Goal: Communication & Community: Answer question/provide support

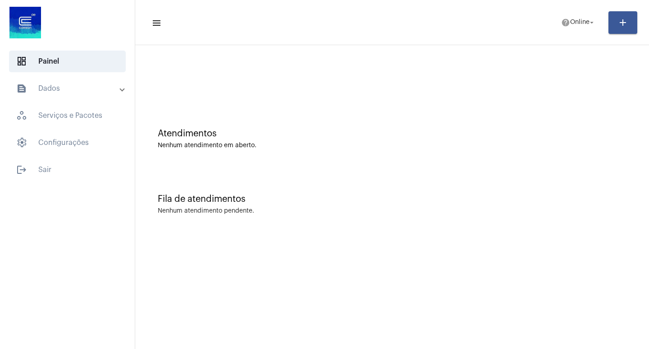
click at [509, 88] on div at bounding box center [392, 76] width 505 height 52
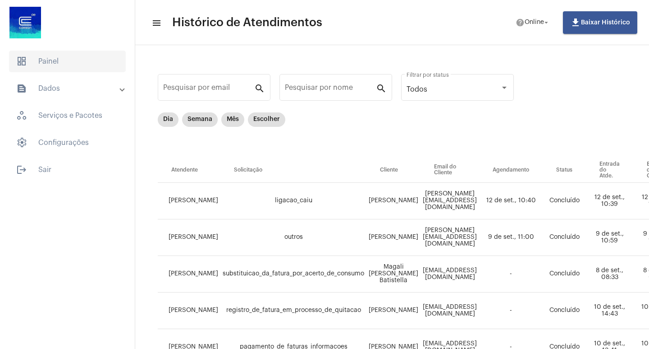
click at [49, 59] on span "dashboard Painel" at bounding box center [67, 61] width 117 height 22
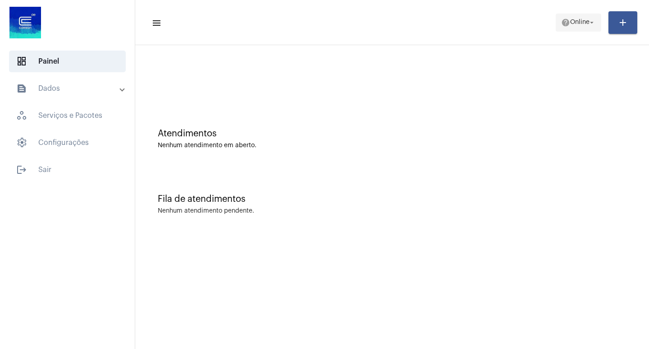
click at [577, 31] on button "help Online arrow_drop_down" at bounding box center [579, 23] width 46 height 18
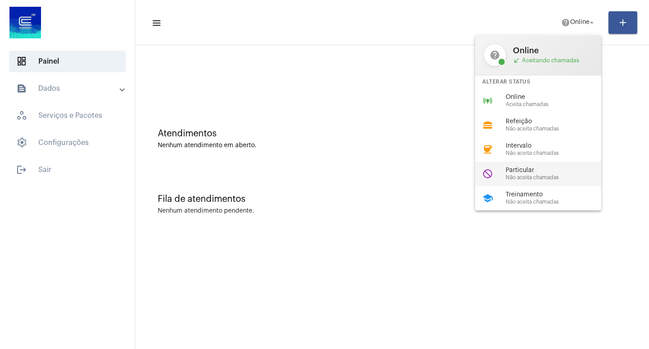
click at [581, 180] on span "Não aceita chamadas" at bounding box center [557, 177] width 103 height 6
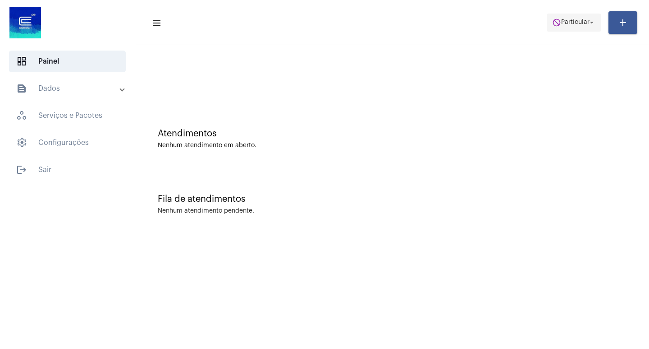
click at [566, 21] on span "Particular" at bounding box center [575, 22] width 28 height 6
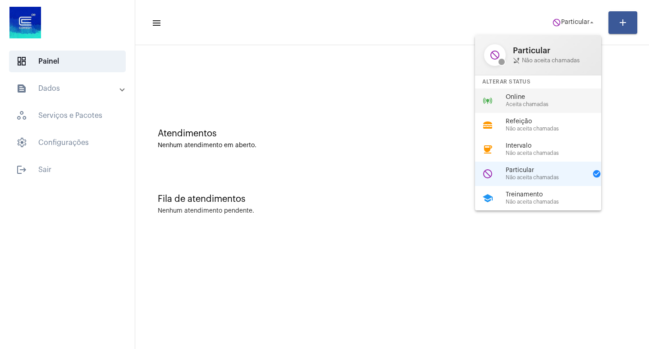
click at [565, 92] on div "online_prediction Online Aceita chamadas" at bounding box center [545, 100] width 141 height 24
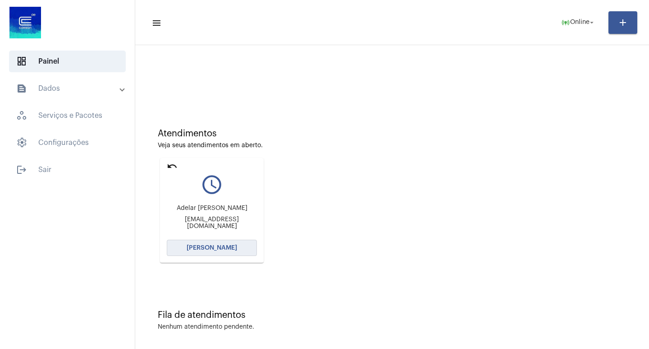
click at [244, 243] on button "Abrir Chamada" at bounding box center [212, 247] width 90 height 16
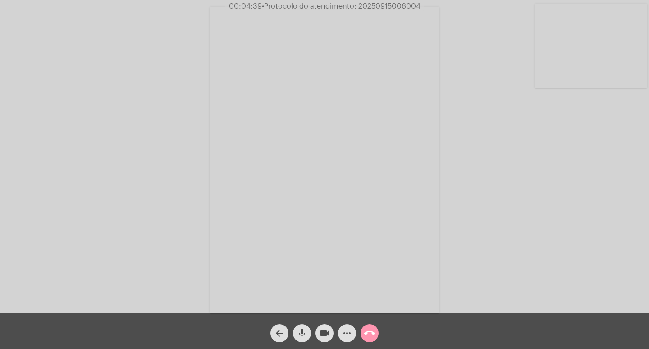
click at [346, 336] on mat-icon "more_horiz" at bounding box center [347, 332] width 11 height 11
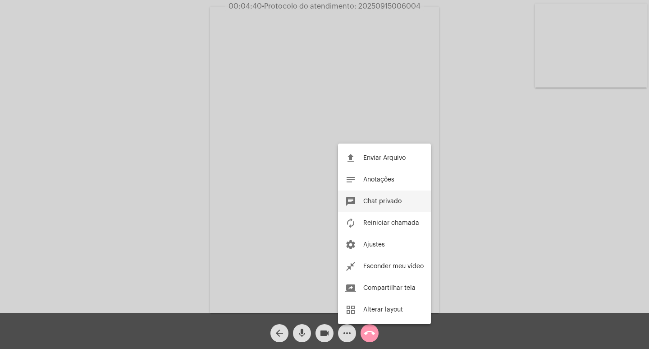
click at [375, 197] on button "chat Chat privado" at bounding box center [384, 201] width 93 height 22
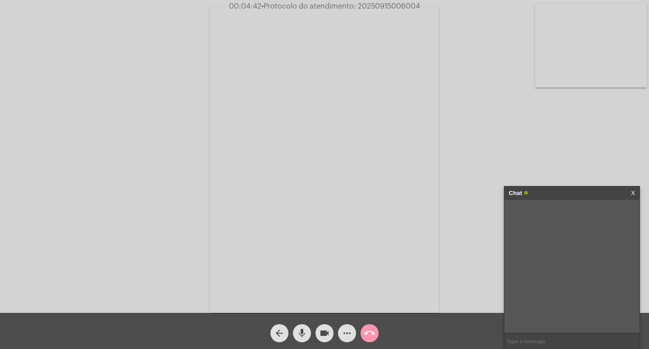
click at [568, 335] on input "text" at bounding box center [572, 341] width 135 height 16
paste input "aleochitolina@gmail.com"
type input "aleochitolina@gmail.com"
click at [560, 185] on div "Acessando Câmera e Microfone..." at bounding box center [324, 158] width 647 height 312
click at [560, 193] on div "Chat" at bounding box center [562, 193] width 107 height 14
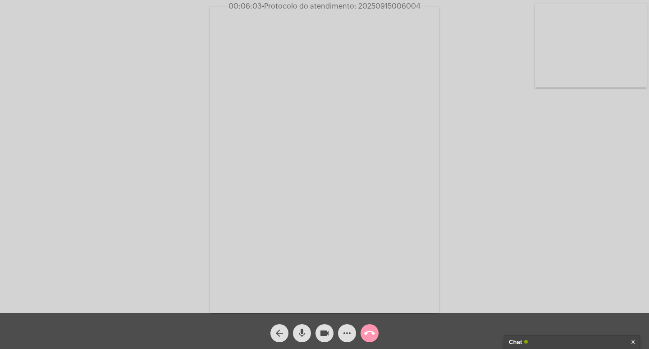
click at [369, 6] on span "• Protocolo do atendimento: 20250915006004" at bounding box center [341, 6] width 159 height 7
copy span "20250915006004"
click at [529, 337] on div "Chat" at bounding box center [562, 342] width 107 height 14
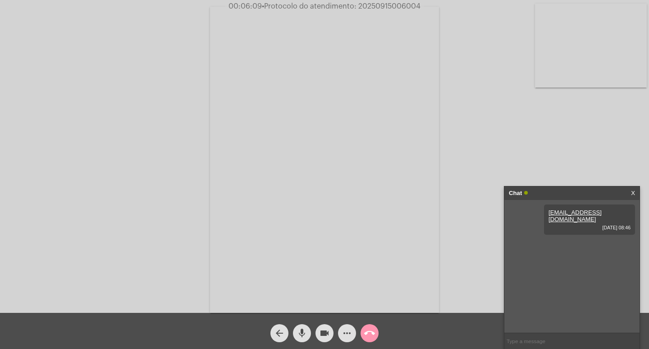
click at [531, 345] on input "text" at bounding box center [572, 341] width 135 height 16
paste input "20250915006004"
type input "20250915006004"
click at [569, 198] on div "Chat" at bounding box center [562, 193] width 107 height 14
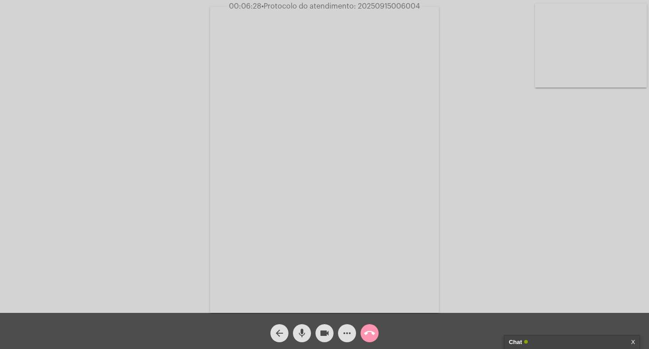
click at [322, 332] on mat-icon "videocam" at bounding box center [324, 332] width 11 height 11
click at [302, 327] on mat-icon "mic" at bounding box center [302, 332] width 11 height 11
click at [365, 339] on span "call_end" at bounding box center [369, 333] width 11 height 18
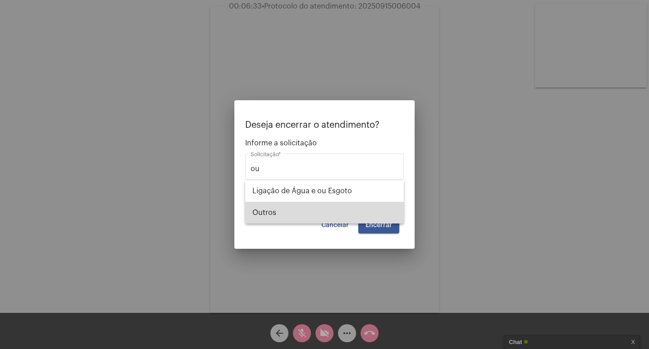
click at [299, 209] on span "Outros" at bounding box center [324, 213] width 144 height 22
type input "Outros"
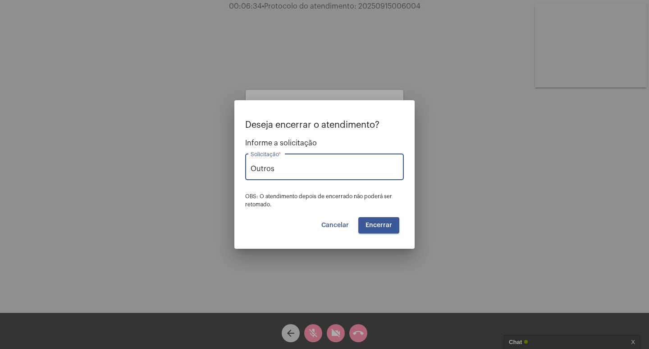
click at [381, 224] on span "Encerrar" at bounding box center [379, 225] width 27 height 6
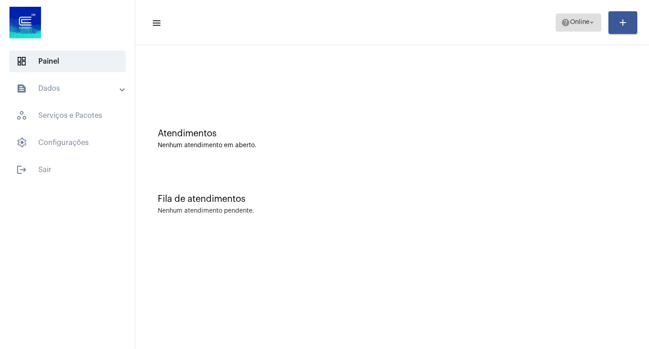
click at [579, 18] on span "help Online arrow_drop_down" at bounding box center [578, 22] width 35 height 16
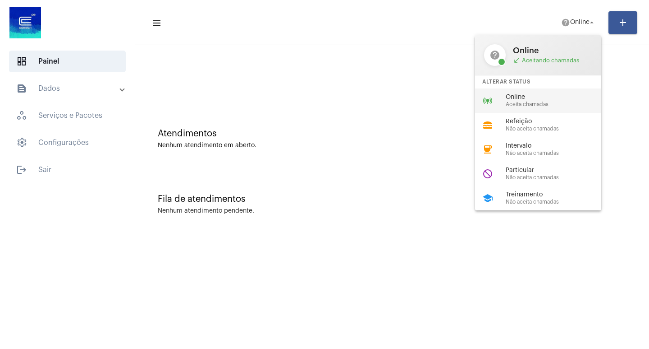
click at [551, 91] on div "online_prediction Online Aceita chamadas" at bounding box center [545, 100] width 141 height 24
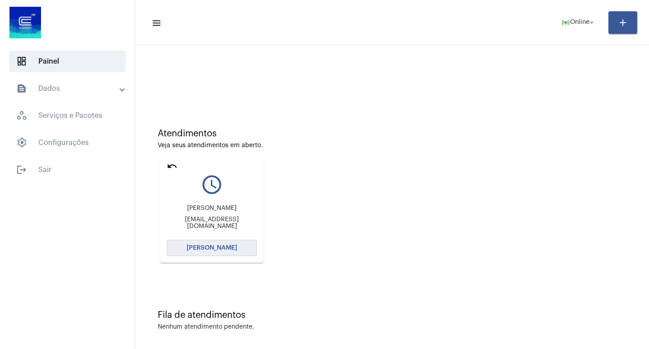
click at [189, 252] on button "Abrir Chamada" at bounding box center [212, 247] width 90 height 16
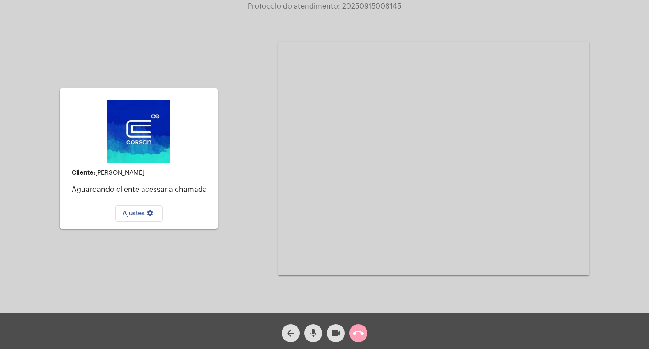
click at [361, 329] on mat-icon "call_end" at bounding box center [358, 332] width 11 height 11
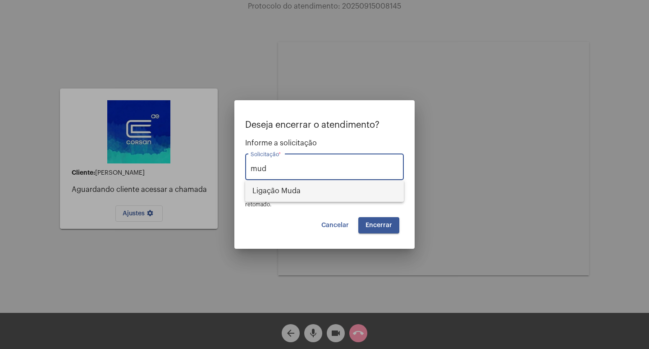
click at [346, 196] on span "Ligação Muda" at bounding box center [324, 191] width 144 height 22
type input "Ligação Muda"
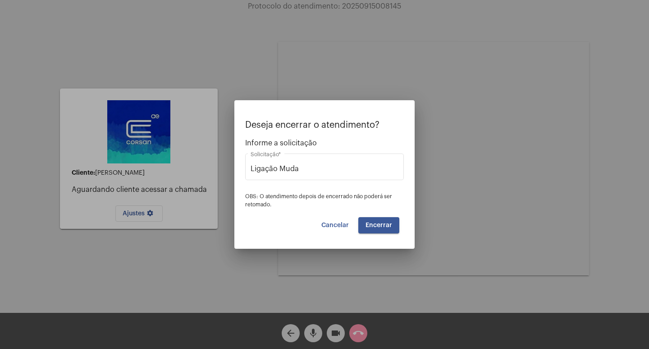
drag, startPoint x: 402, startPoint y: 220, endPoint x: 397, endPoint y: 220, distance: 4.5
click at [400, 220] on div "Deseja encerrar o atendimento? Informe a solicitação Ligação Muda Solicitação *…" at bounding box center [324, 176] width 159 height 113
click at [394, 220] on button "Encerrar" at bounding box center [378, 225] width 41 height 16
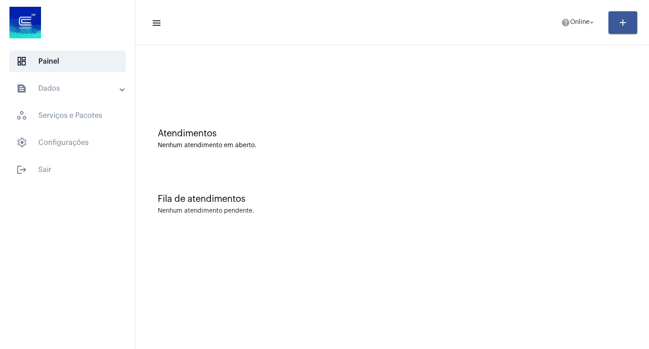
click at [586, 32] on mat-toolbar-row "menu help Online arrow_drop_down add" at bounding box center [392, 22] width 514 height 29
click at [581, 23] on span "Online" at bounding box center [579, 22] width 19 height 6
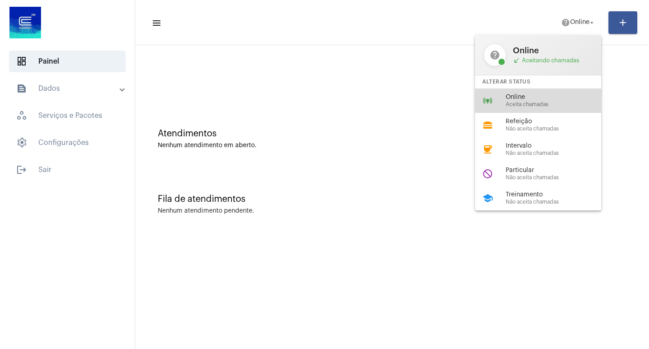
click at [551, 94] on span "Online" at bounding box center [557, 97] width 103 height 7
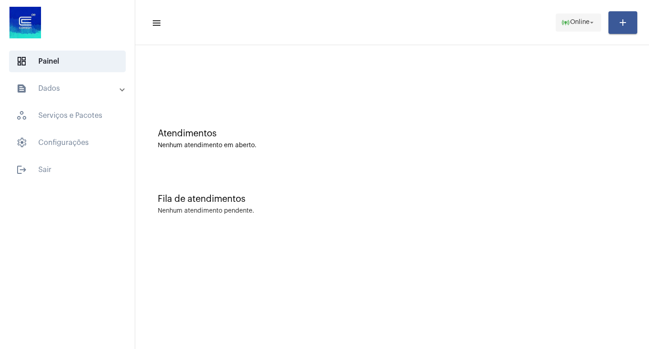
click at [575, 18] on span "online_prediction Online arrow_drop_down" at bounding box center [578, 22] width 35 height 16
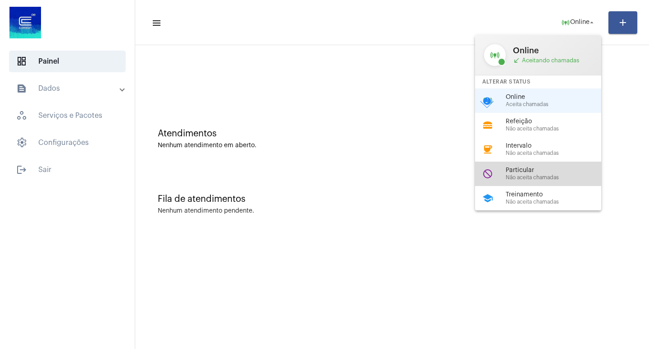
click at [521, 171] on span "Particular" at bounding box center [557, 170] width 103 height 7
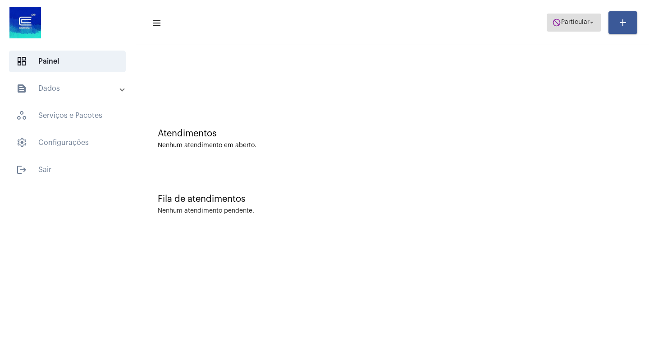
click at [575, 25] on span "Particular" at bounding box center [575, 22] width 28 height 6
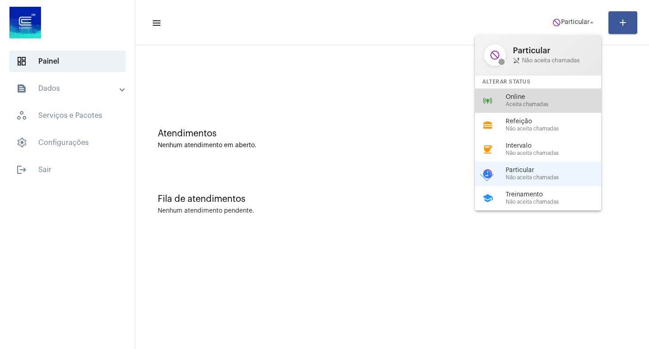
click at [564, 106] on span "Aceita chamadas" at bounding box center [557, 104] width 103 height 6
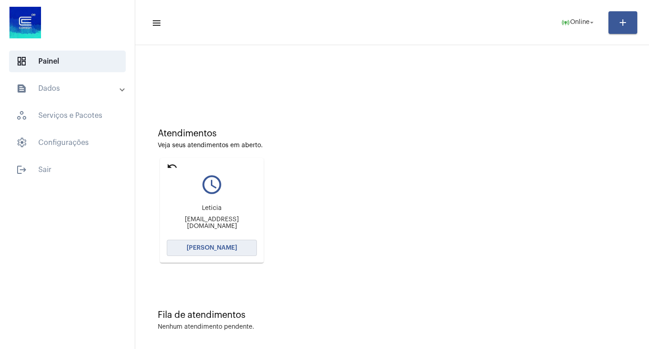
click at [193, 250] on span "Abrir Chamada" at bounding box center [212, 247] width 50 height 6
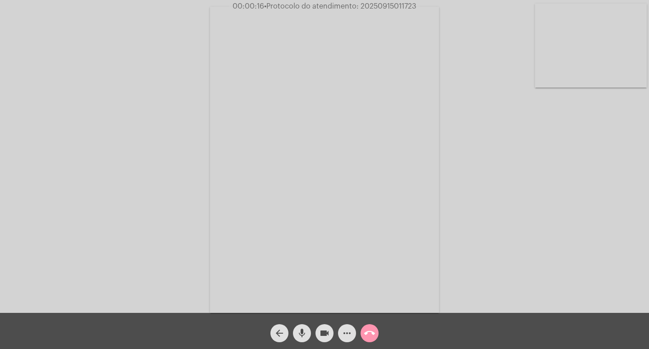
click at [337, 55] on video at bounding box center [324, 160] width 229 height 306
click at [246, 32] on video at bounding box center [151, 159] width 229 height 306
click at [380, 3] on span "• Protocolo do atendimento: 20250915011723" at bounding box center [340, 6] width 152 height 7
copy span "20250915011723"
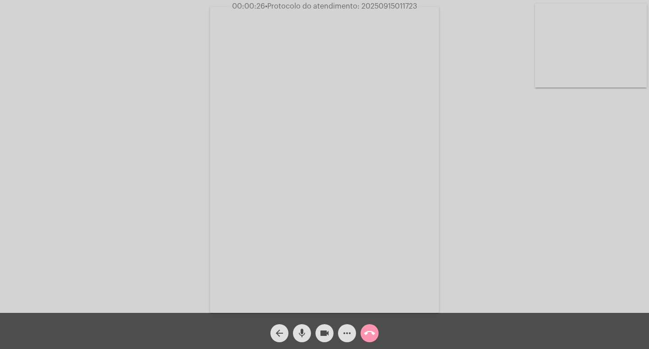
click at [481, 194] on div "Acessando Câmera e Microfone..." at bounding box center [324, 158] width 647 height 312
click at [326, 332] on mat-icon "videocam" at bounding box center [324, 332] width 11 height 11
click at [305, 334] on mat-icon "mic" at bounding box center [302, 332] width 11 height 11
click at [321, 330] on mat-icon "videocam_off" at bounding box center [324, 332] width 11 height 11
click at [302, 328] on mat-icon "mic_off" at bounding box center [302, 332] width 11 height 11
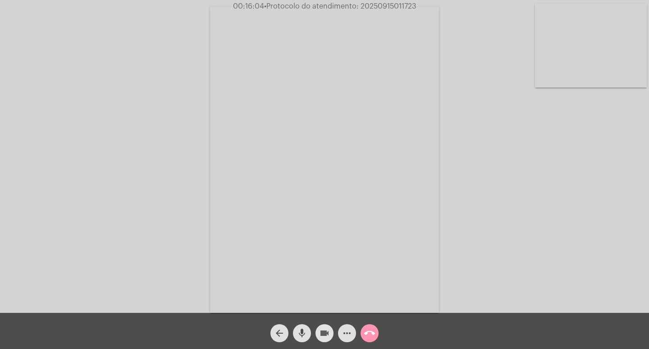
click at [324, 338] on mat-icon "videocam" at bounding box center [324, 332] width 11 height 11
click at [304, 333] on mat-icon "mic" at bounding box center [302, 332] width 11 height 11
click at [324, 323] on div "videocam_off" at bounding box center [324, 330] width 23 height 23
click at [299, 333] on mat-icon "mic_off" at bounding box center [302, 332] width 11 height 11
click at [368, 323] on div "call_end" at bounding box center [369, 330] width 23 height 23
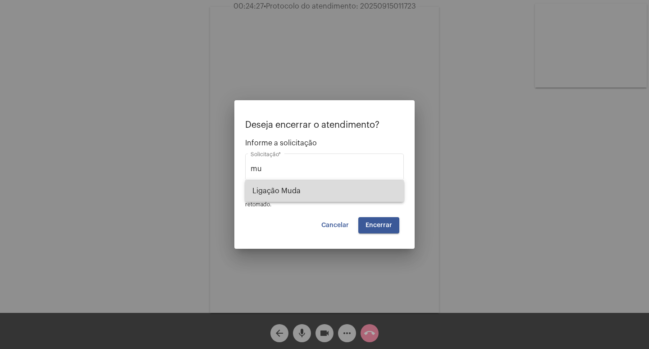
click at [336, 182] on span "Ligação Muda" at bounding box center [324, 191] width 144 height 22
type input "Ligação Muda"
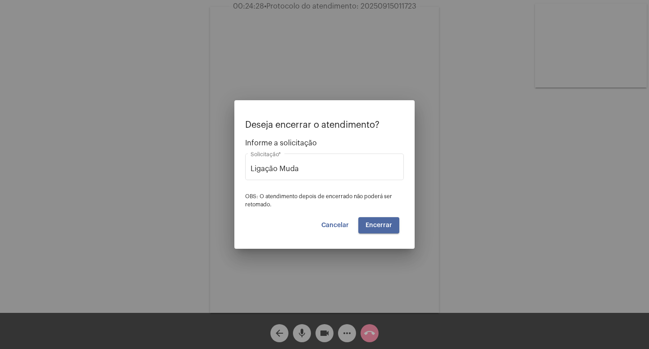
click at [366, 220] on button "Encerrar" at bounding box center [378, 225] width 41 height 16
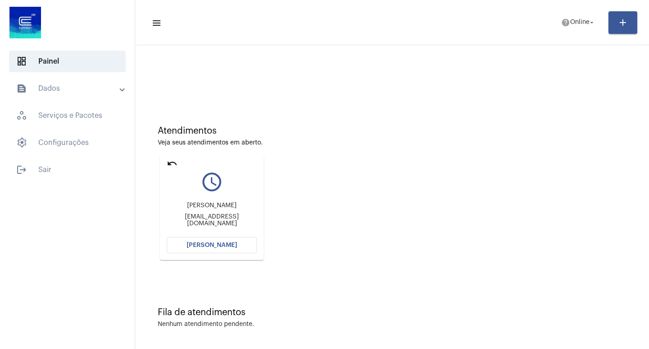
scroll to position [4, 0]
click at [213, 246] on span "Abrir Chamada" at bounding box center [212, 243] width 50 height 6
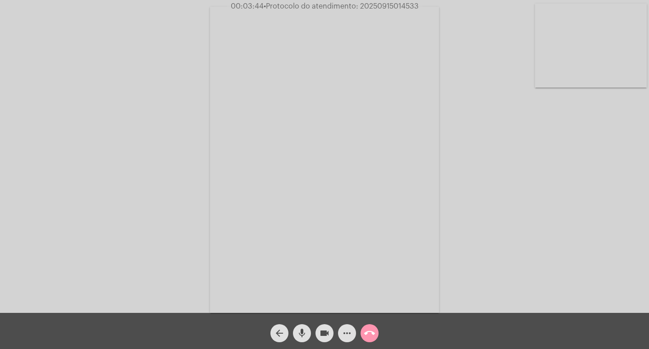
click at [326, 325] on span "videocam" at bounding box center [324, 333] width 11 height 18
click at [303, 327] on span "mic" at bounding box center [302, 333] width 11 height 18
drag, startPoint x: 311, startPoint y: 329, endPoint x: 317, endPoint y: 330, distance: 6.0
click at [316, 330] on div "arrow_back mic_off videocam more_horiz call_end" at bounding box center [324, 330] width 649 height 36
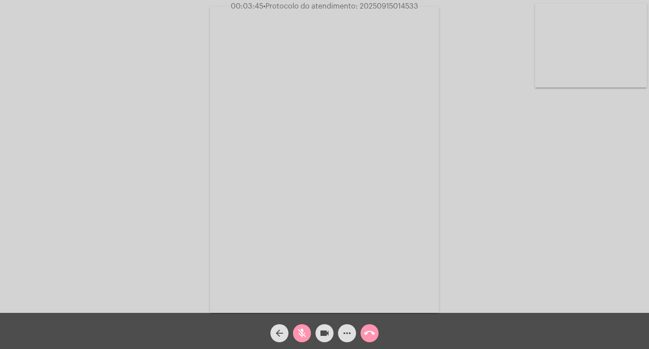
click at [320, 331] on mat-icon "videocam" at bounding box center [324, 332] width 11 height 11
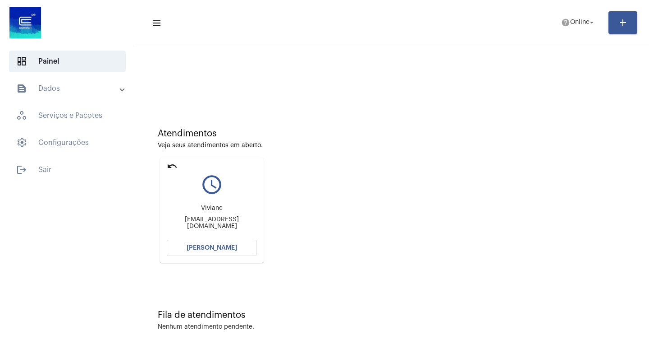
click at [213, 248] on span "Abrir Chamada" at bounding box center [212, 247] width 50 height 6
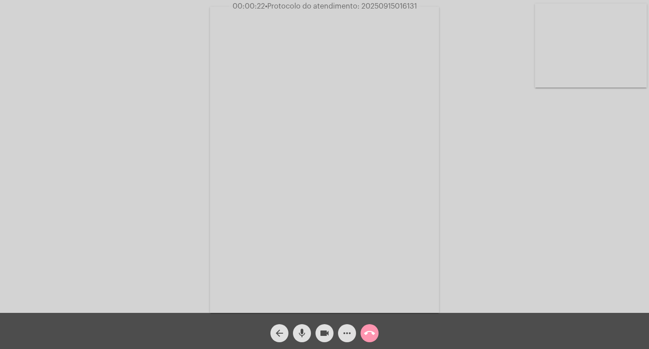
click at [369, 9] on span "• Protocolo do atendimento: 20250915016131" at bounding box center [341, 6] width 152 height 7
copy span "20250915016131"
click at [340, 328] on button "more_horiz" at bounding box center [347, 333] width 18 height 18
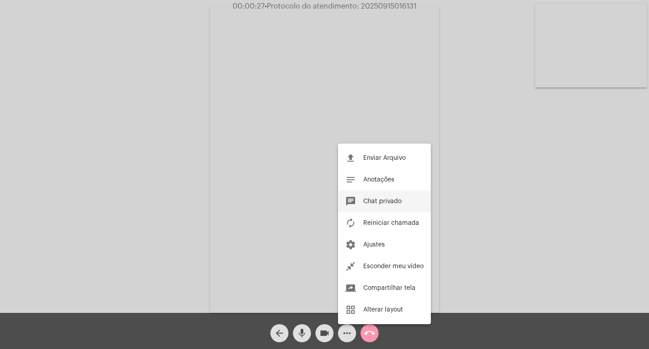
click at [388, 196] on button "chat Chat privado" at bounding box center [384, 201] width 93 height 22
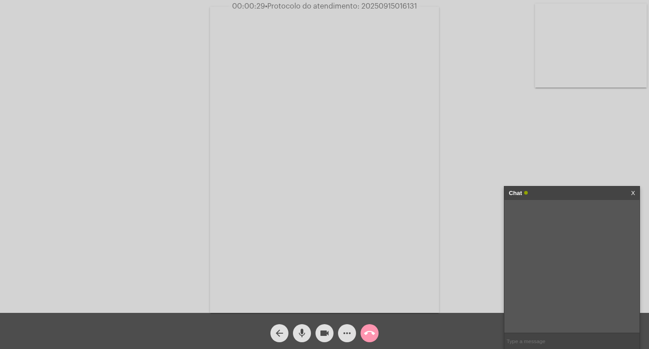
click at [523, 342] on input "text" at bounding box center [572, 341] width 135 height 16
paste input "20250915016131"
type input "20250915016131"
click at [372, 329] on mat-icon "call_end" at bounding box center [369, 332] width 11 height 11
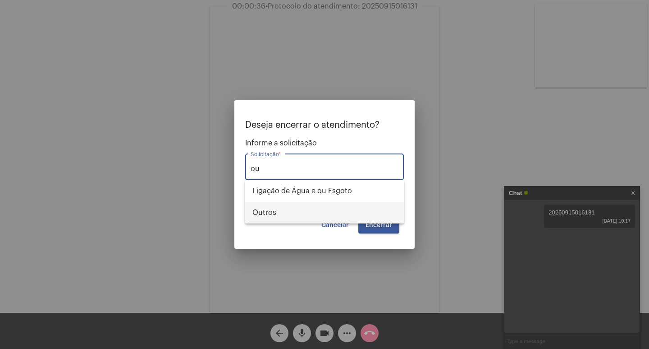
click at [339, 211] on span "Outros" at bounding box center [324, 213] width 144 height 22
type input "Outros"
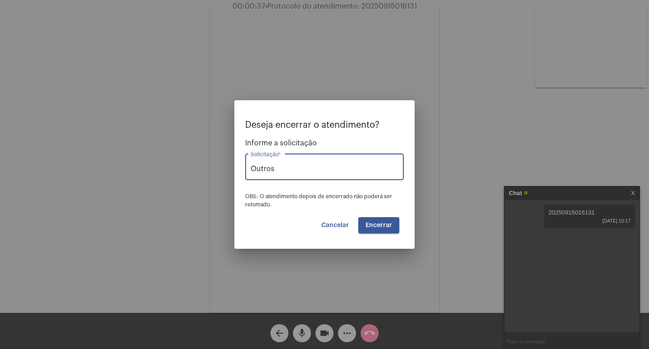
click at [364, 227] on button "Encerrar" at bounding box center [378, 225] width 41 height 16
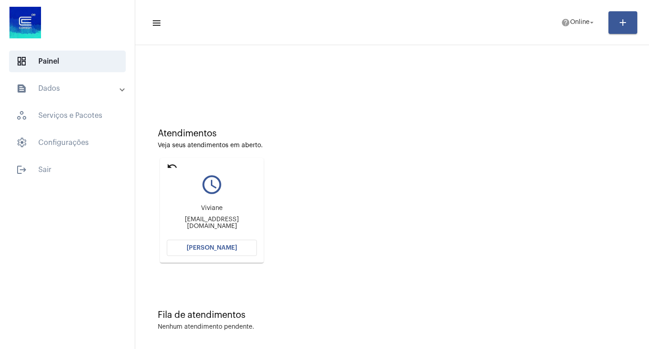
click at [174, 165] on mat-icon "undo" at bounding box center [172, 166] width 11 height 11
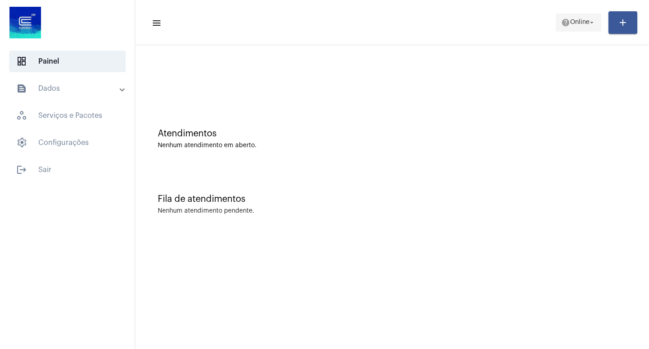
click at [586, 30] on span "help Online arrow_drop_down" at bounding box center [578, 22] width 35 height 16
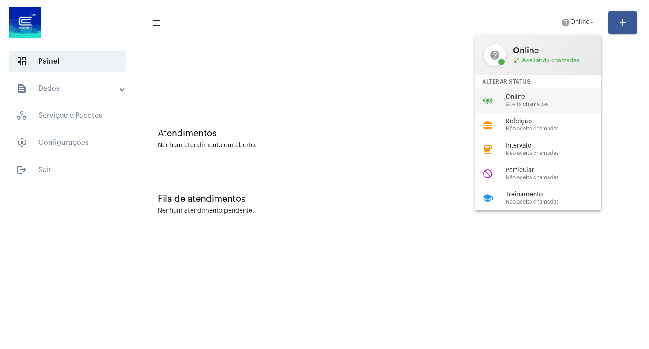
click at [572, 108] on div "online_prediction Online Aceita chamadas" at bounding box center [545, 100] width 141 height 24
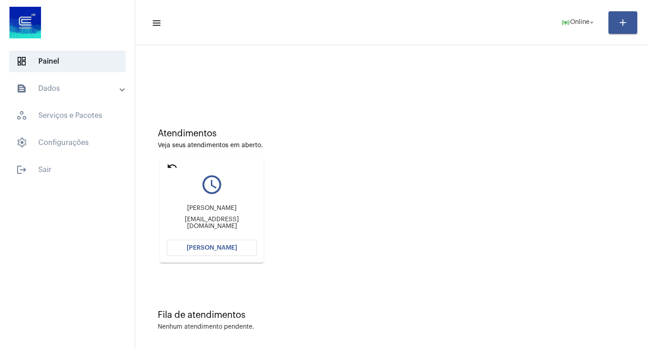
click at [230, 252] on button "Abrir Chamada" at bounding box center [212, 247] width 90 height 16
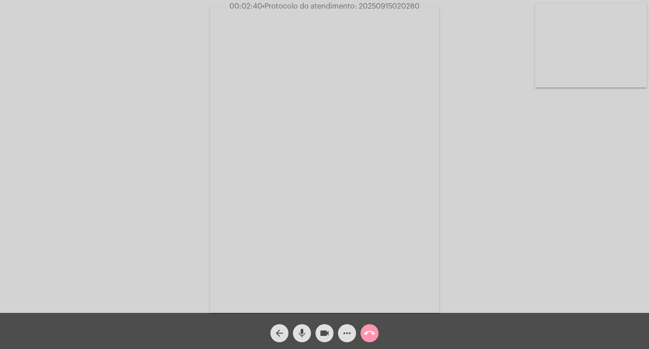
click at [372, 8] on span "• Protocolo do atendimento: 20250915020280" at bounding box center [340, 6] width 157 height 7
copy span "20250915020280"
click at [344, 335] on mat-icon "more_horiz" at bounding box center [347, 332] width 11 height 11
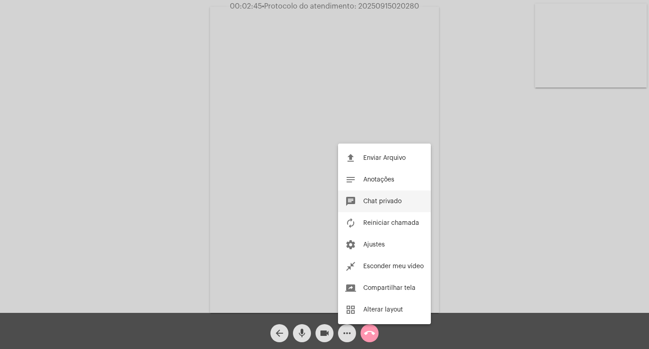
click at [358, 202] on button "chat Chat privado" at bounding box center [384, 201] width 93 height 22
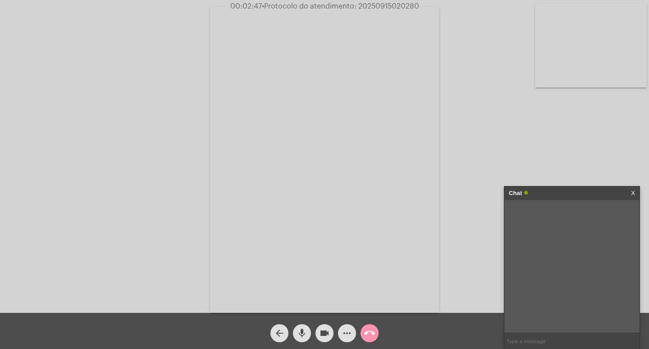
click at [573, 334] on input "text" at bounding box center [572, 341] width 135 height 16
paste input "20250915020280"
type input "20250915020280"
click at [205, 106] on div "Acessando Câmera e Microfone..." at bounding box center [324, 158] width 647 height 312
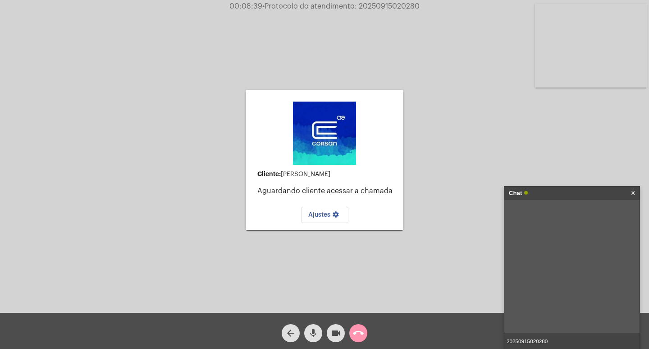
click at [554, 342] on input "20250915020280" at bounding box center [572, 341] width 135 height 16
click at [359, 337] on mat-icon "call_end" at bounding box center [358, 332] width 11 height 11
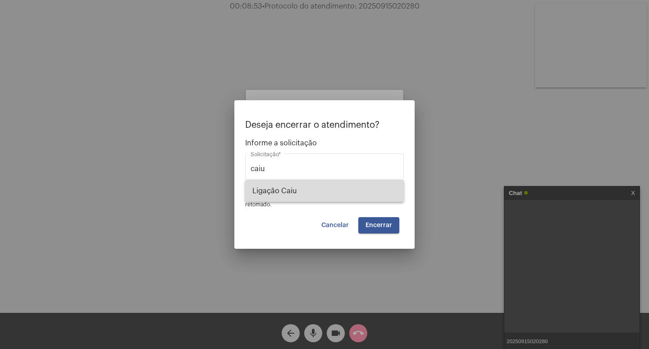
click at [327, 191] on span "Ligação Caiu" at bounding box center [324, 191] width 144 height 22
type input "Ligação Caiu"
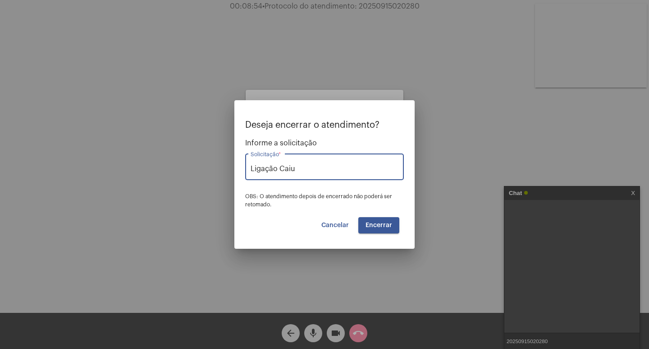
click at [370, 221] on button "Encerrar" at bounding box center [378, 225] width 41 height 16
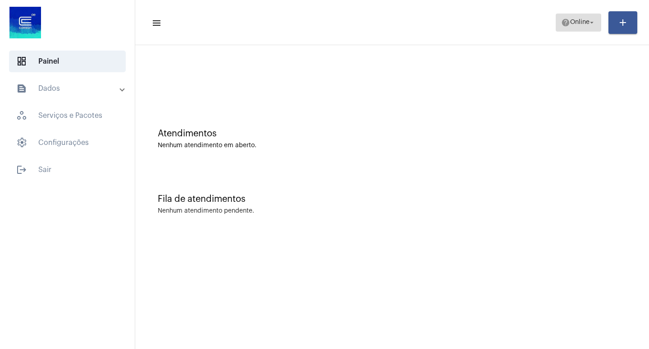
click at [564, 18] on mat-icon "help" at bounding box center [565, 22] width 9 height 9
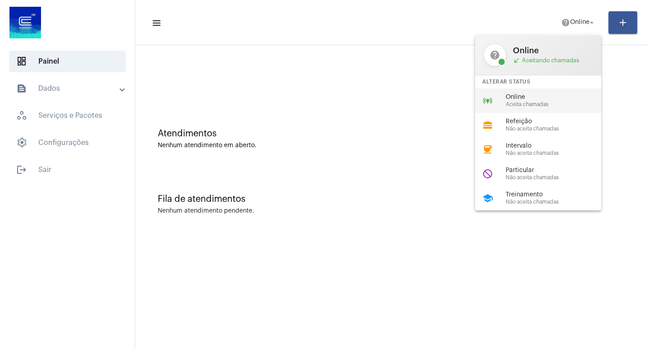
click at [550, 107] on span "Aceita chamadas" at bounding box center [557, 104] width 103 height 6
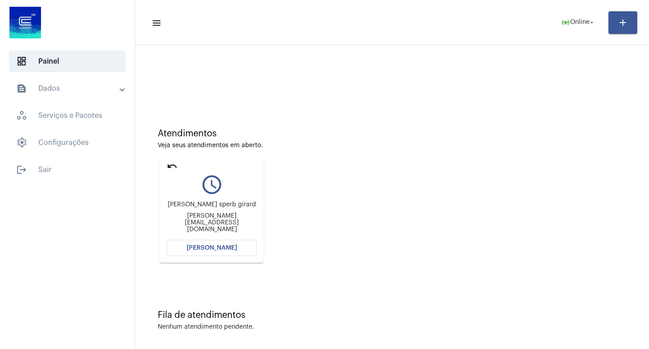
click at [213, 253] on button "Abrir Chamada" at bounding box center [212, 247] width 90 height 16
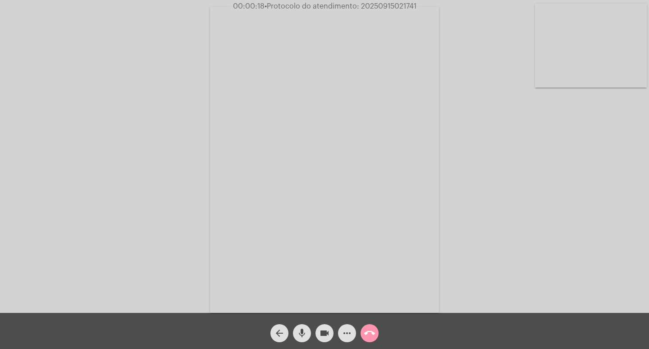
click at [341, 335] on button "more_horiz" at bounding box center [347, 333] width 18 height 18
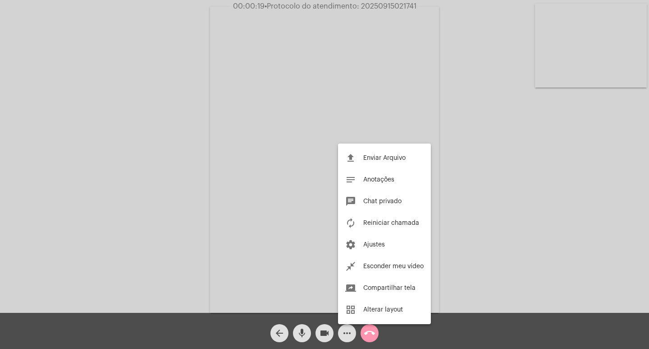
click at [341, 335] on div at bounding box center [324, 174] width 649 height 349
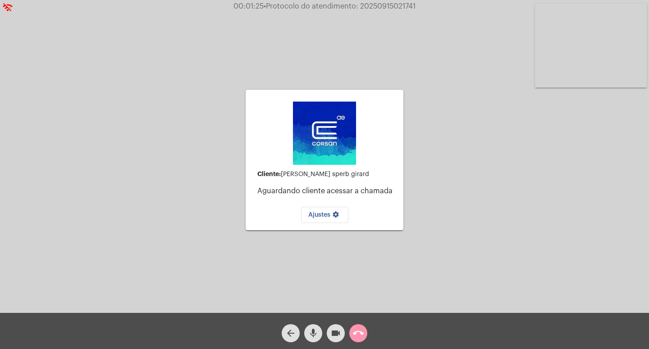
click at [468, 204] on div "Cliente: Afonso Junior sperb girard Aguardando cliente acessar a chamada Ajuste…" at bounding box center [324, 158] width 647 height 312
click at [362, 326] on span "call_end" at bounding box center [358, 333] width 11 height 18
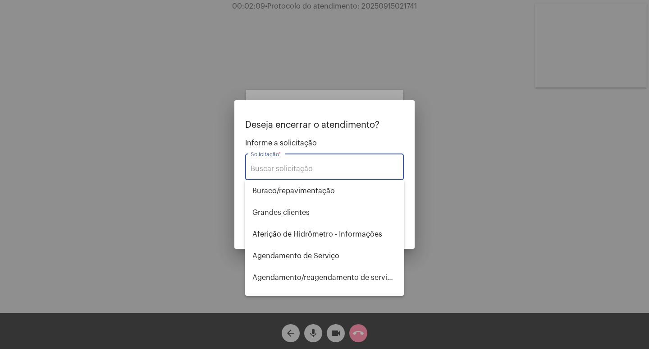
click at [326, 171] on input "Solicitação *" at bounding box center [325, 169] width 148 height 8
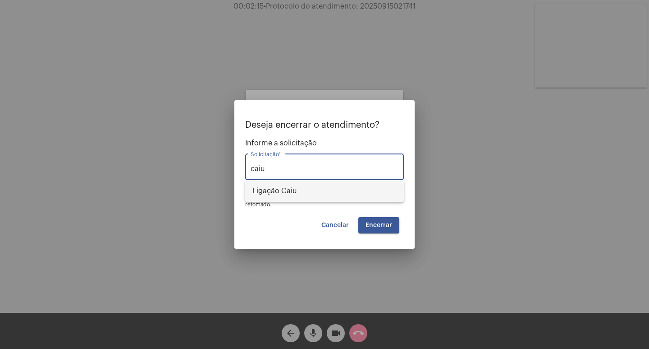
click at [358, 181] on span "Ligação Caiu" at bounding box center [324, 191] width 144 height 22
type input "Ligação Caiu"
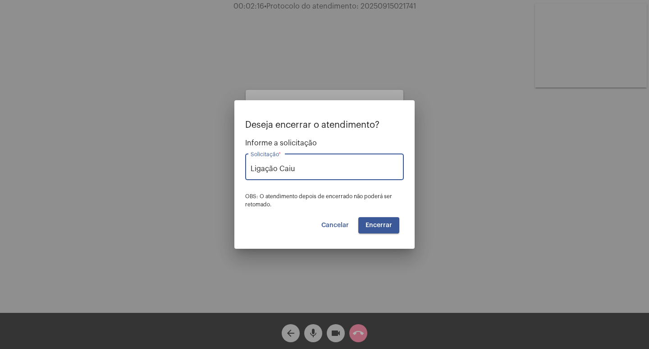
click at [387, 230] on button "Encerrar" at bounding box center [378, 225] width 41 height 16
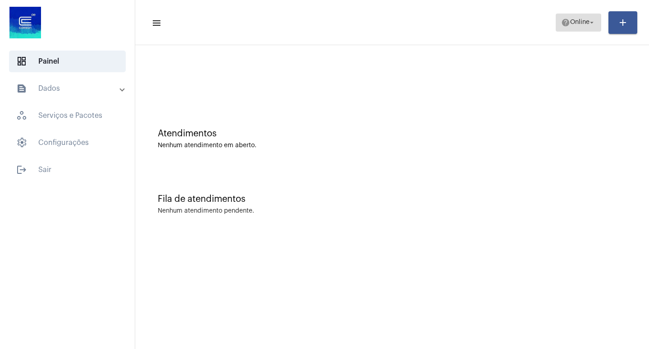
click at [570, 25] on span "Online" at bounding box center [579, 22] width 19 height 6
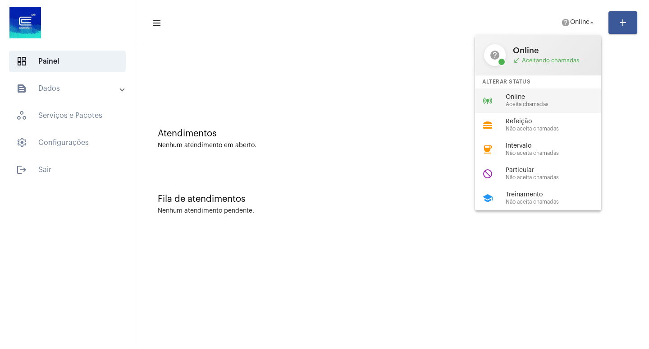
click at [565, 91] on div "online_prediction Online Aceita chamadas" at bounding box center [545, 100] width 141 height 24
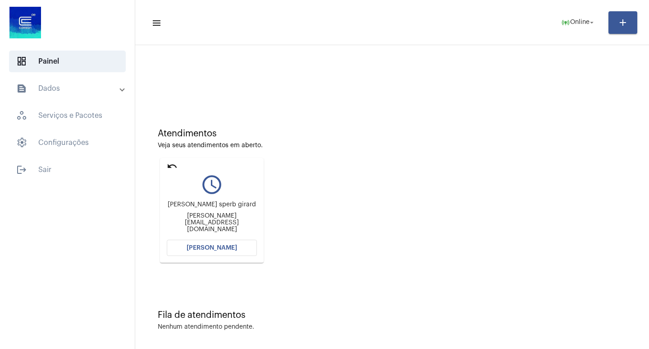
click at [232, 257] on mat-card "undo query_builder Afonso Junior sperb girard afonso_j_unior@hotmail.com Abrir …" at bounding box center [212, 210] width 104 height 105
drag, startPoint x: 254, startPoint y: 211, endPoint x: 237, endPoint y: 241, distance: 34.6
click at [254, 215] on div "Afonso Junior sperb girard afonso_j_unior@hotmail.com" at bounding box center [212, 217] width 90 height 41
click at [237, 241] on button "Abrir Chamada" at bounding box center [212, 247] width 90 height 16
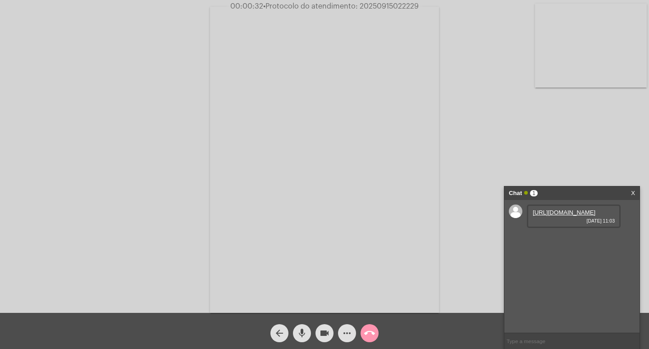
click at [566, 216] on link "https://neft-transfer-bucket.s3.amazonaws.com/temp-47c05962-4ee8-0421-6929-2e4a…" at bounding box center [564, 212] width 63 height 7
click at [553, 241] on link "https://neft-transfer-bucket.s3.amazonaws.com/temp-4874260d-500d-785e-3e49-fab5…" at bounding box center [564, 237] width 63 height 7
click at [569, 267] on link "https://neft-transfer-bucket.s3.amazonaws.com/temp-72f7e7a3-174a-3e32-ab62-9499…" at bounding box center [564, 263] width 63 height 7
click at [344, 329] on mat-icon "more_horiz" at bounding box center [347, 332] width 11 height 11
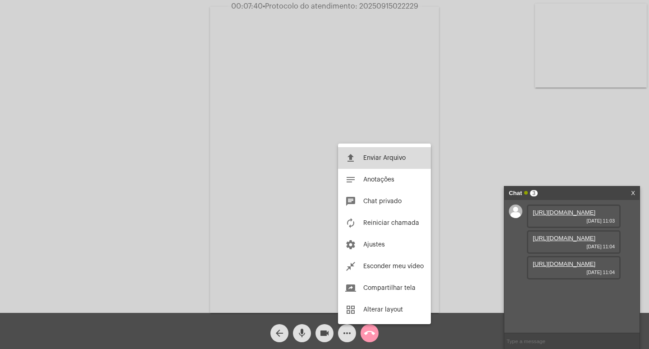
click at [389, 158] on span "Enviar Arquivo" at bounding box center [384, 158] width 42 height 6
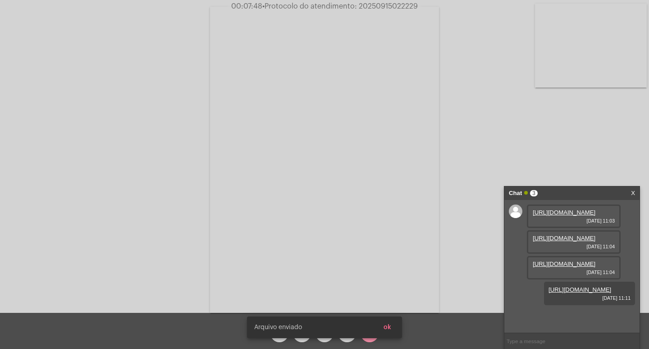
scroll to position [54, 0]
click at [391, 4] on span "• Protocolo do atendimento: 20250915022229" at bounding box center [340, 6] width 156 height 7
copy span "20250915022229"
click at [410, 12] on video at bounding box center [324, 160] width 229 height 306
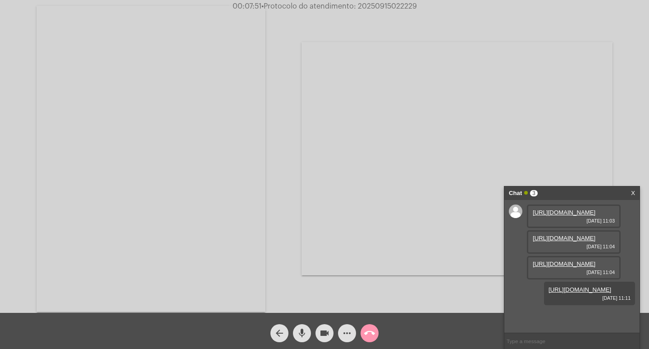
click at [529, 343] on input "text" at bounding box center [572, 341] width 135 height 16
paste input "20250915022229"
type input "20250915022229"
click at [354, 30] on div "Acessando Câmera e Microfone..." at bounding box center [457, 159] width 311 height 310
click at [554, 339] on input "20250915022229" at bounding box center [572, 341] width 135 height 16
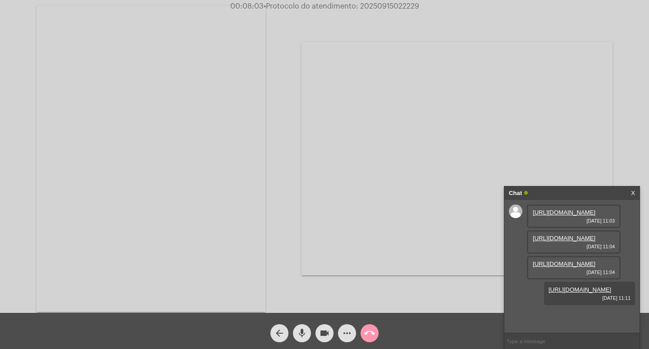
scroll to position [79, 0]
click at [573, 193] on div "Chat" at bounding box center [562, 193] width 107 height 14
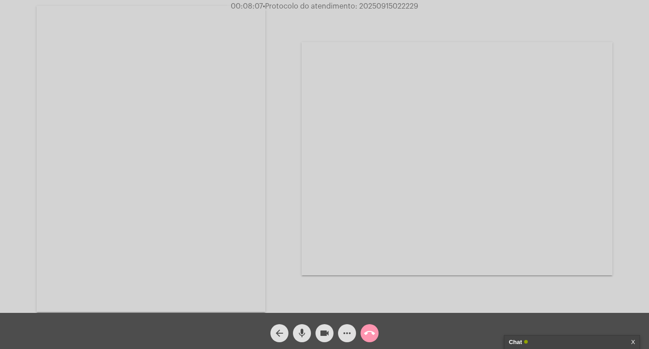
click at [225, 119] on video at bounding box center [151, 159] width 229 height 306
click at [299, 330] on mat-icon "mic" at bounding box center [302, 332] width 11 height 11
drag, startPoint x: 326, startPoint y: 339, endPoint x: 320, endPoint y: 337, distance: 6.1
click at [323, 338] on span "videocam" at bounding box center [324, 333] width 11 height 18
click at [366, 337] on mat-icon "call_end" at bounding box center [369, 332] width 11 height 11
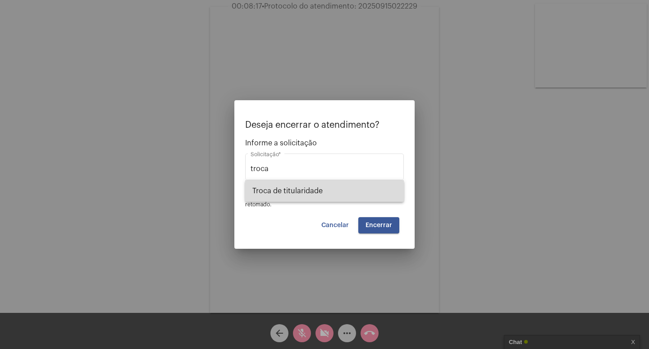
click at [318, 182] on span "Troca de titularidade" at bounding box center [324, 191] width 144 height 22
type input "Troca de titularidade"
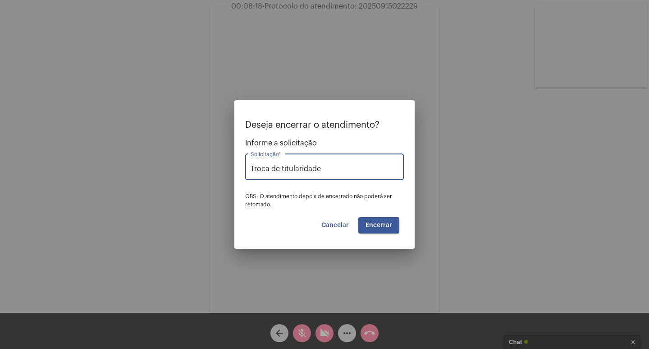
click at [381, 223] on span "Encerrar" at bounding box center [379, 225] width 27 height 6
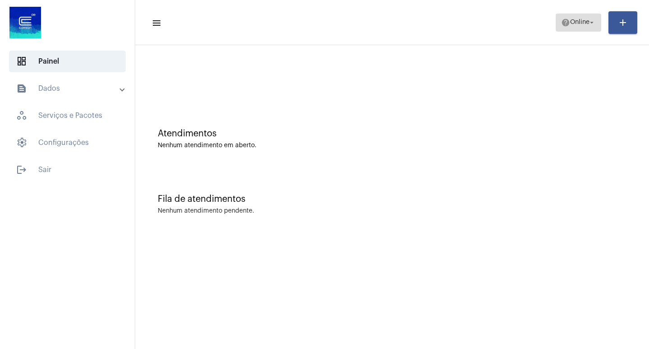
click at [589, 24] on mat-icon "arrow_drop_down" at bounding box center [592, 22] width 8 height 8
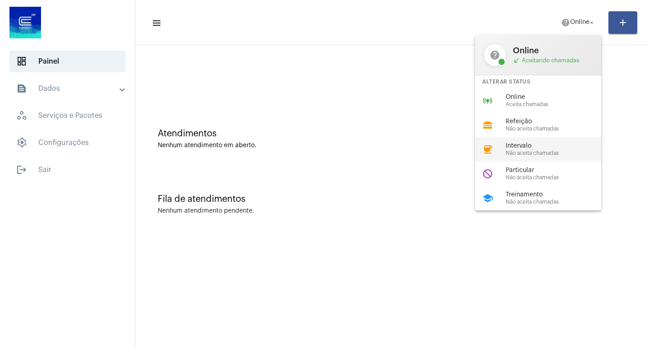
click at [551, 142] on div "coffee Intervalo Não aceita chamadas" at bounding box center [545, 149] width 141 height 24
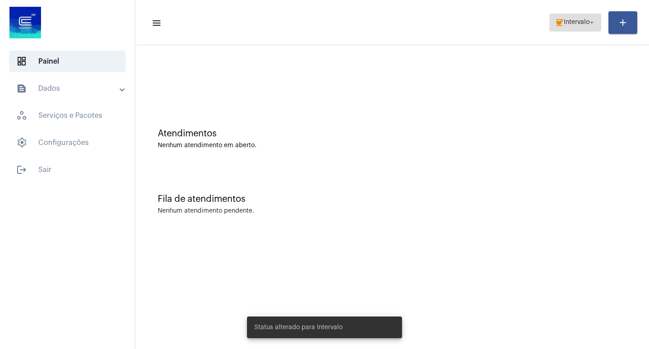
click at [560, 19] on mat-icon "coffee" at bounding box center [559, 22] width 9 height 9
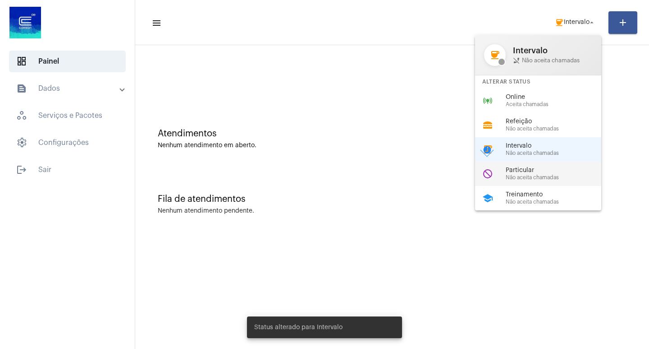
click at [566, 167] on span "Particular" at bounding box center [557, 170] width 103 height 7
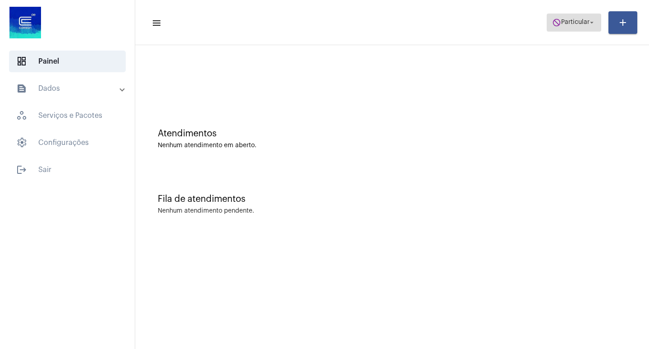
click at [573, 22] on span "Particular" at bounding box center [575, 22] width 28 height 6
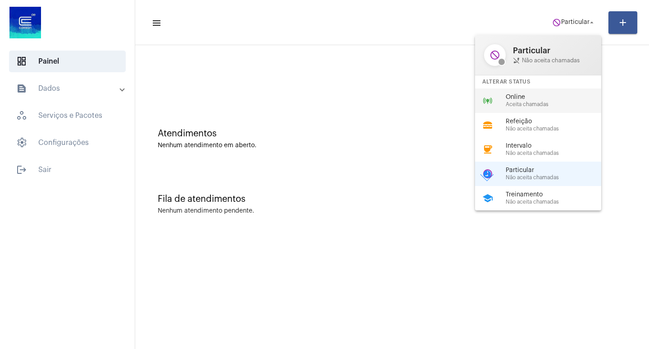
click at [517, 106] on span "Aceita chamadas" at bounding box center [557, 104] width 103 height 6
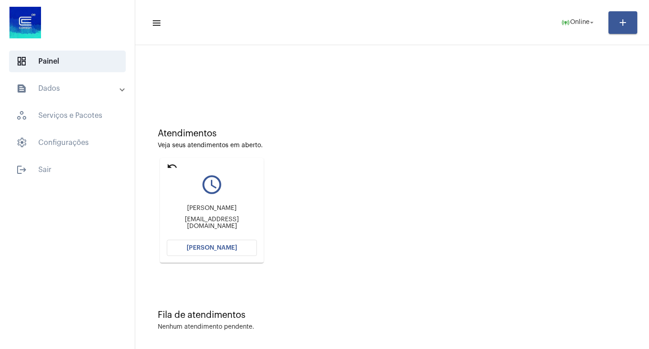
click at [216, 248] on span "Abrir Chamada" at bounding box center [212, 247] width 50 height 6
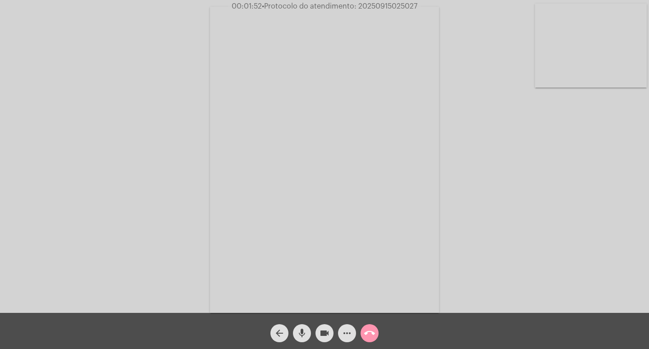
click at [127, 61] on div "Acessando Câmera e Microfone..." at bounding box center [324, 158] width 647 height 312
click at [388, 5] on span "• Protocolo do atendimento: 20250915025027" at bounding box center [340, 6] width 156 height 7
copy span "20250915025027"
click at [350, 324] on span "more_horiz" at bounding box center [347, 333] width 11 height 18
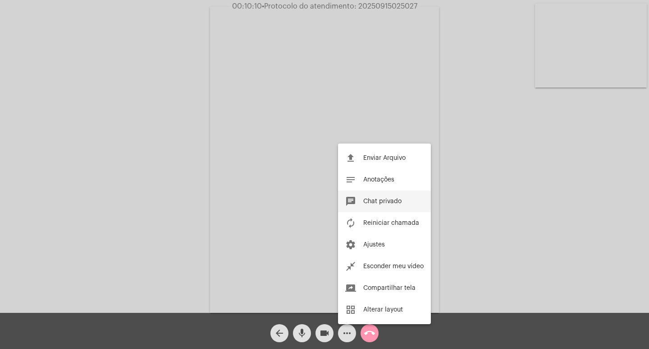
click at [399, 207] on button "chat Chat privado" at bounding box center [384, 201] width 93 height 22
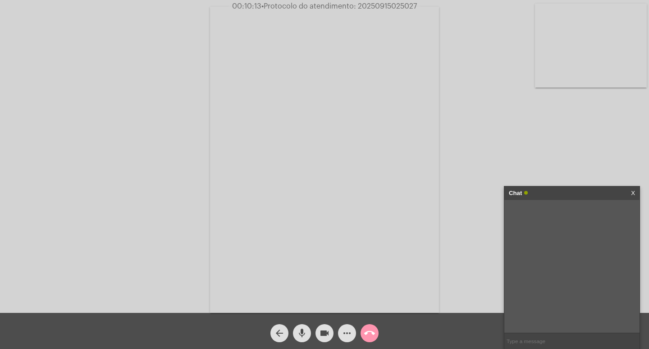
click at [528, 338] on input "text" at bounding box center [572, 341] width 135 height 16
paste input "20250915025027"
click at [592, 334] on input "20250915025027" at bounding box center [572, 341] width 135 height 16
type input "20250915025027"
click at [348, 329] on mat-icon "more_horiz" at bounding box center [347, 332] width 11 height 11
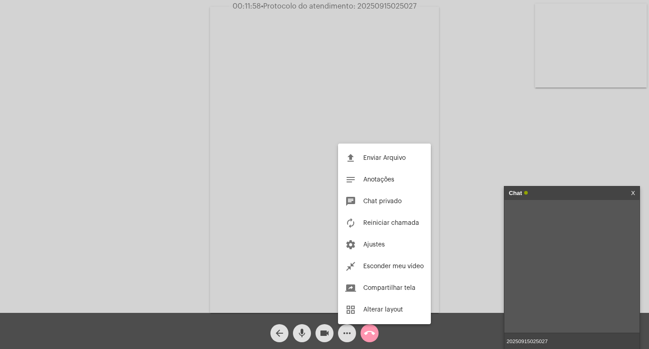
click at [287, 174] on div at bounding box center [324, 174] width 649 height 349
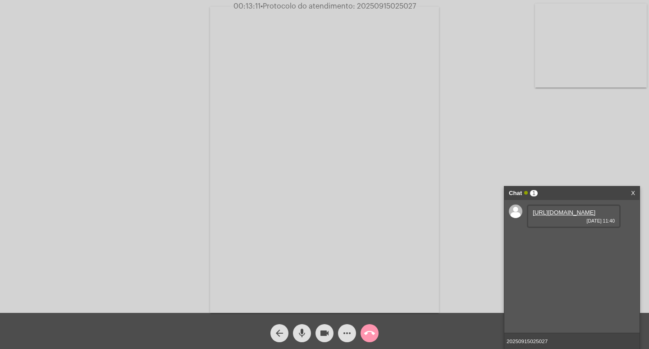
click at [558, 216] on link "https://neft-transfer-bucket.s3.amazonaws.com/temp-e6d204fe-4def-e37c-1cea-6930…" at bounding box center [564, 212] width 63 height 7
click at [402, 4] on span "• Protocolo do atendimento: 20250915025027" at bounding box center [340, 6] width 156 height 7
copy span "20250915025027"
click at [567, 344] on input "20250915025027" at bounding box center [572, 341] width 135 height 16
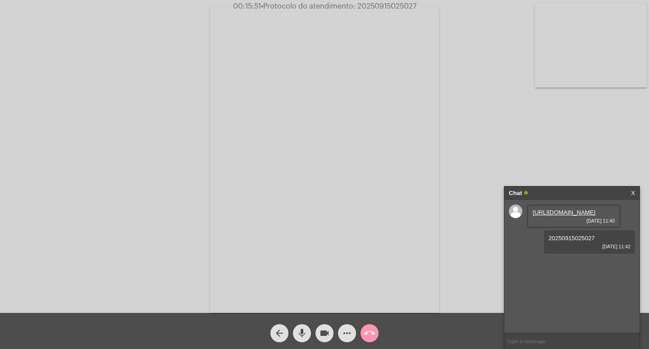
click at [556, 187] on div "Chat" at bounding box center [562, 193] width 107 height 14
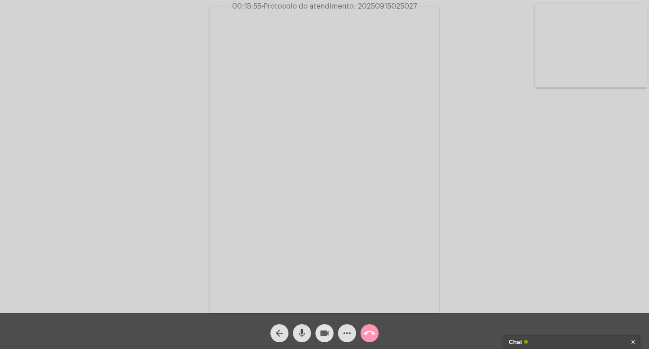
click at [324, 327] on mat-icon "videocam" at bounding box center [324, 332] width 11 height 11
click at [306, 326] on span "mic" at bounding box center [302, 333] width 11 height 18
click at [366, 330] on mat-icon "call_end" at bounding box center [369, 332] width 11 height 11
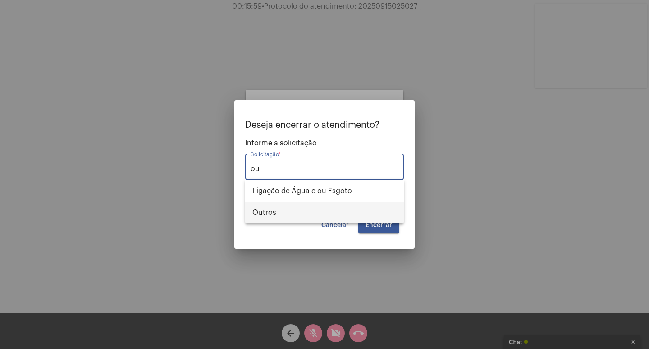
click at [307, 209] on span "Outros" at bounding box center [324, 213] width 144 height 22
type input "Outros"
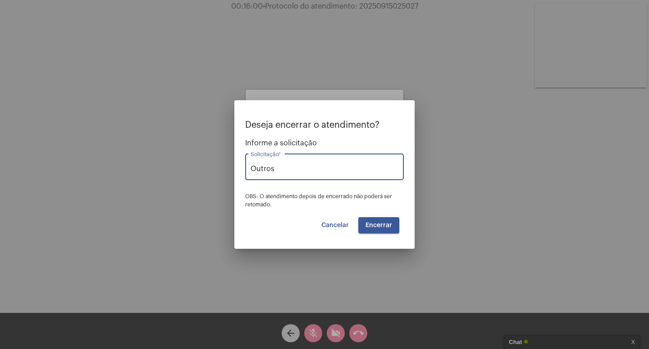
click at [388, 222] on span "Encerrar" at bounding box center [379, 225] width 27 height 6
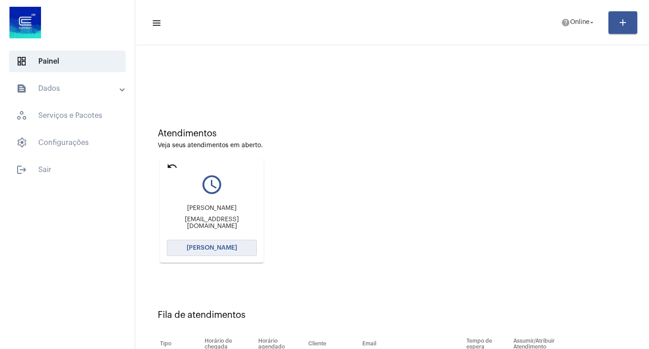
click at [212, 246] on span "Abrir Chamada" at bounding box center [212, 247] width 50 height 6
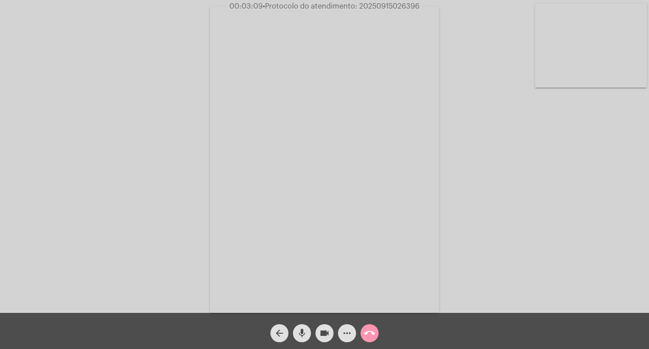
click at [398, 9] on span "• Protocolo do atendimento: 20250915026396" at bounding box center [341, 6] width 157 height 7
copy span "20250915026396"
click at [345, 336] on mat-icon "more_horiz" at bounding box center [347, 332] width 11 height 11
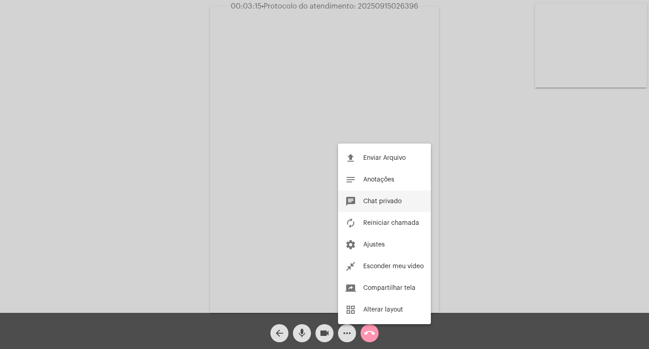
click at [371, 199] on span "Chat privado" at bounding box center [382, 201] width 38 height 6
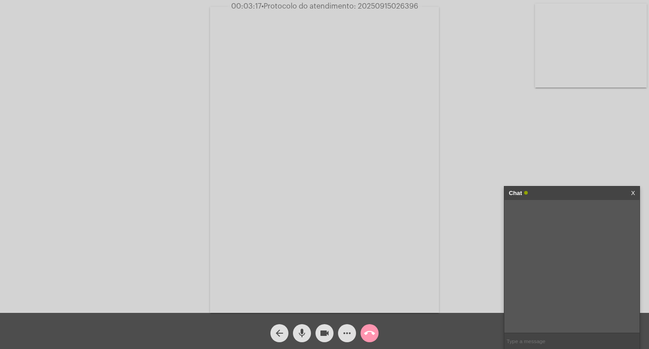
click at [524, 338] on input "text" at bounding box center [572, 341] width 135 height 16
click at [560, 335] on input "text" at bounding box center [572, 341] width 135 height 16
click at [551, 341] on input "text" at bounding box center [572, 341] width 135 height 16
click at [351, 335] on mat-icon "more_horiz" at bounding box center [347, 332] width 11 height 11
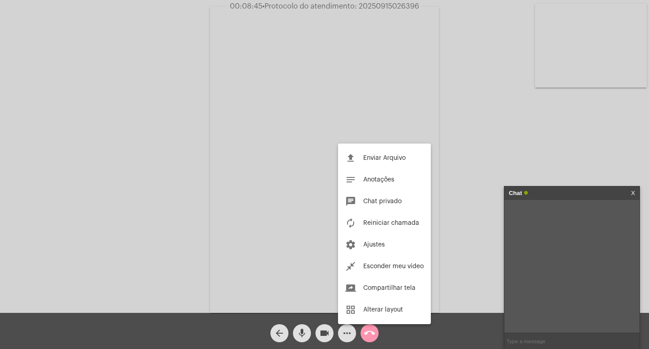
click at [477, 215] on div at bounding box center [324, 174] width 649 height 349
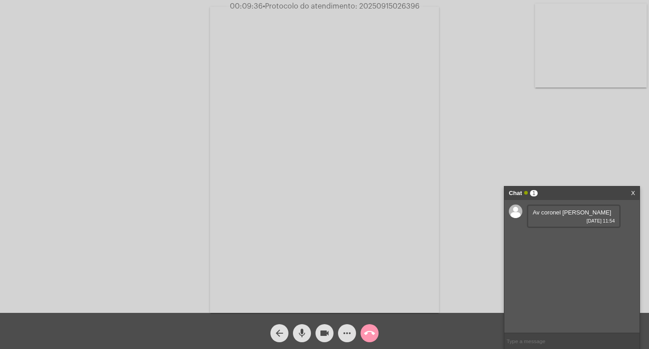
click at [561, 207] on div "Av coronel Teodomiro porto da Fonseca 15/09/2025 11:54" at bounding box center [574, 215] width 94 height 23
click at [553, 210] on span "Av coronel Teodomiro porto da Fonseca" at bounding box center [572, 212] width 78 height 7
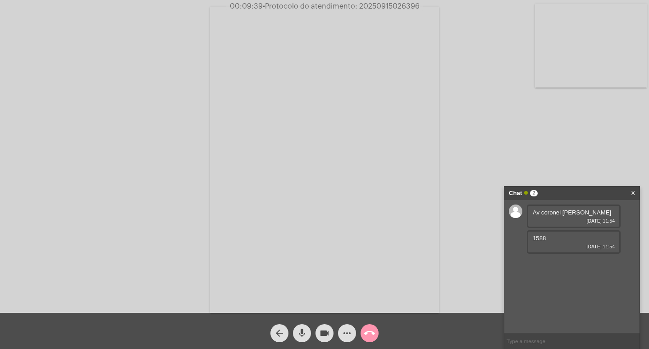
click at [553, 210] on span "Av coronel Teodomiro porto da Fonseca" at bounding box center [572, 212] width 78 height 7
copy span "Av coronel Teodomiro porto da Fonseca"
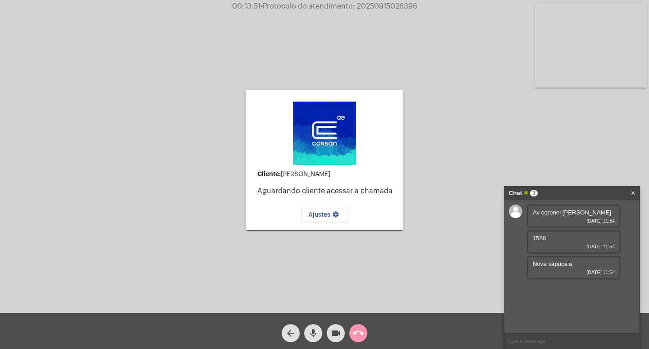
copy span "Av coronel Teodomiro porto da Fonseca"
click at [523, 101] on div "Cliente: Gilmara Regina costa Aguardando cliente acessar a chamada Ajustes sett…" at bounding box center [324, 158] width 647 height 312
click at [360, 339] on span "call_end" at bounding box center [358, 333] width 11 height 18
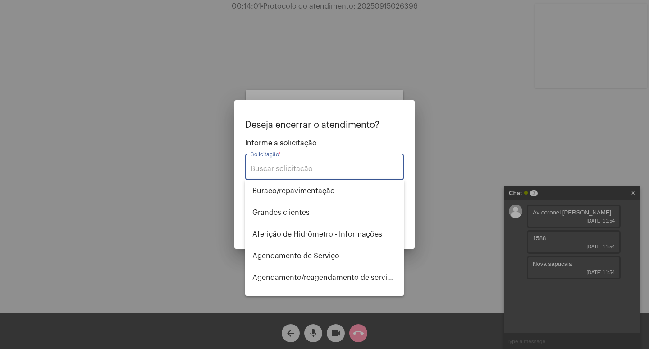
click at [347, 162] on div "Solicitação *" at bounding box center [325, 165] width 148 height 28
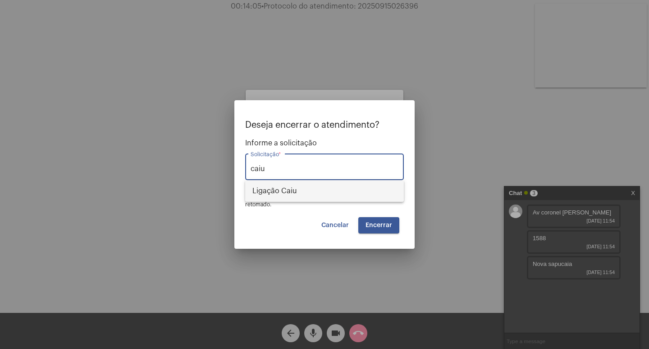
click at [325, 184] on span "Ligação Caiu" at bounding box center [324, 191] width 144 height 22
type input "Ligação Caiu"
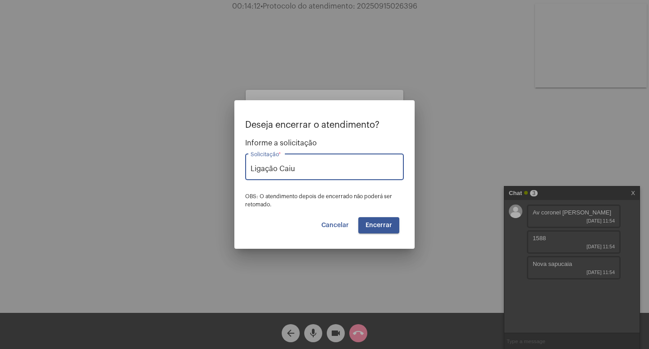
click at [374, 228] on button "Encerrar" at bounding box center [378, 225] width 41 height 16
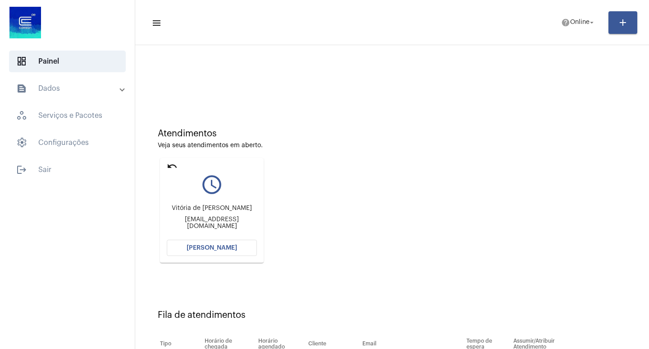
click at [220, 250] on span "Abrir Chamada" at bounding box center [212, 247] width 50 height 6
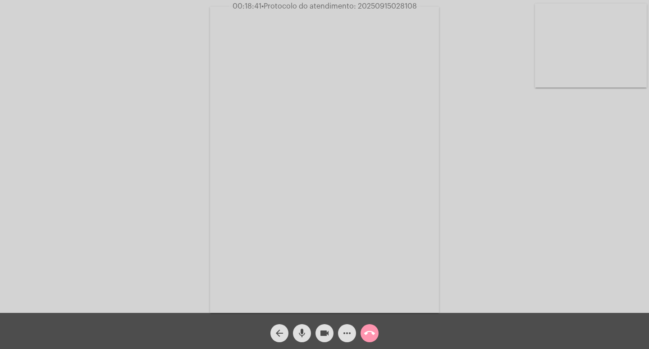
click at [327, 330] on mat-icon "videocam" at bounding box center [324, 332] width 11 height 11
click at [326, 337] on mat-icon "videocam_off" at bounding box center [324, 332] width 11 height 11
click at [397, 5] on span "• Protocolo do atendimento: 20250915028108" at bounding box center [340, 6] width 156 height 7
click at [351, 324] on span "more_horiz" at bounding box center [347, 333] width 11 height 18
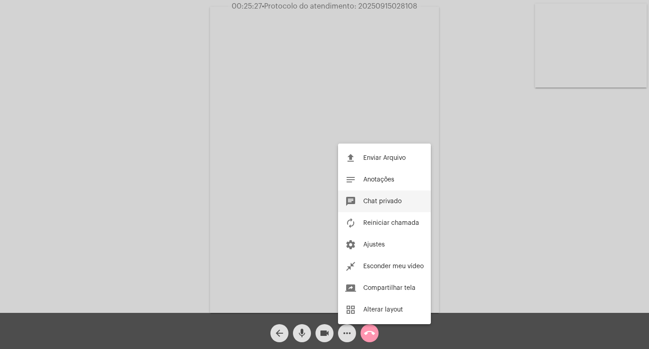
click at [378, 207] on button "chat Chat privado" at bounding box center [384, 201] width 93 height 22
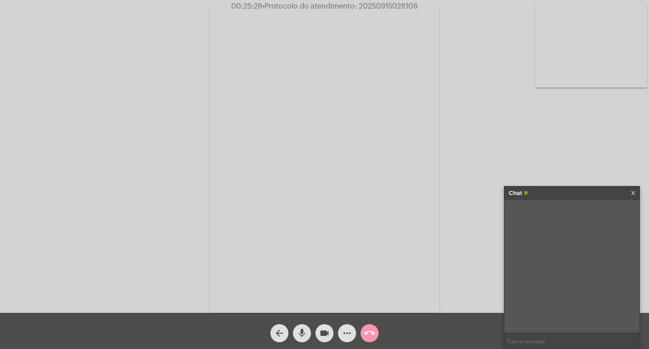
click at [511, 335] on input "text" at bounding box center [572, 341] width 135 height 16
paste input "20250915028108"
type input "20250915028108"
click at [587, 194] on div "Chat" at bounding box center [562, 193] width 107 height 14
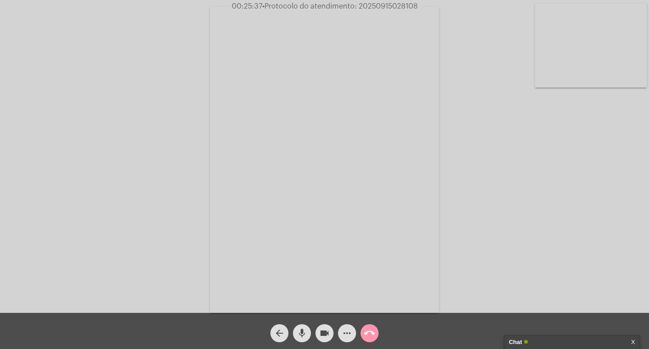
click at [325, 332] on mat-icon "videocam" at bounding box center [324, 332] width 11 height 11
click at [306, 329] on mat-icon "mic" at bounding box center [302, 332] width 11 height 11
click at [373, 331] on mat-icon "call_end" at bounding box center [369, 332] width 11 height 11
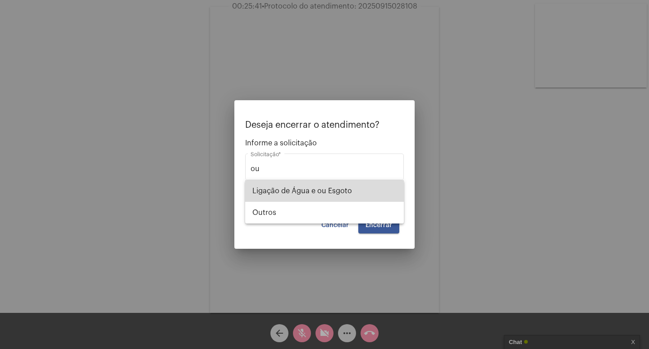
click at [335, 200] on span "Ligação de Água e ou Esgoto" at bounding box center [324, 191] width 144 height 22
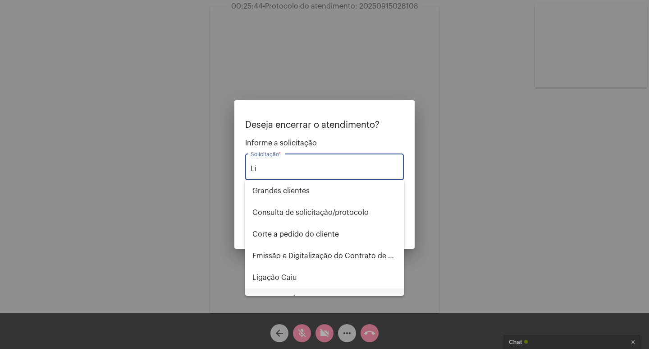
type input "L"
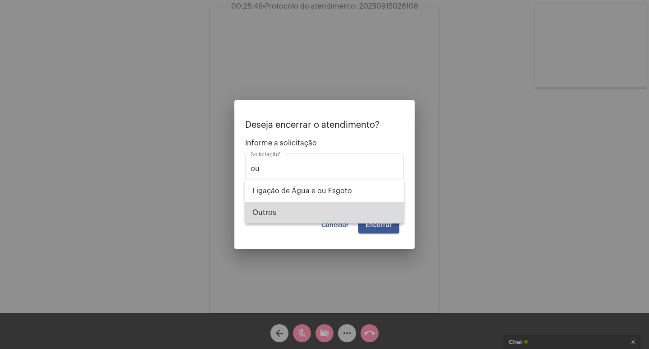
click at [319, 214] on span "Outros" at bounding box center [324, 213] width 144 height 22
type input "Outros"
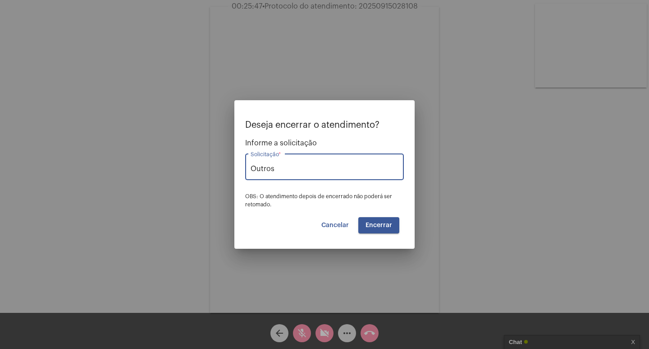
click at [371, 229] on button "Encerrar" at bounding box center [378, 225] width 41 height 16
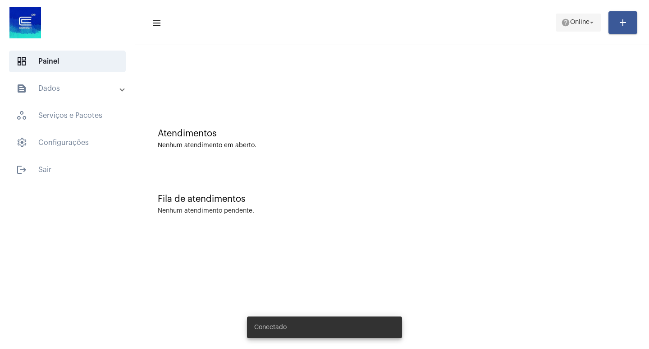
click at [566, 27] on span "help Online arrow_drop_down" at bounding box center [578, 22] width 35 height 16
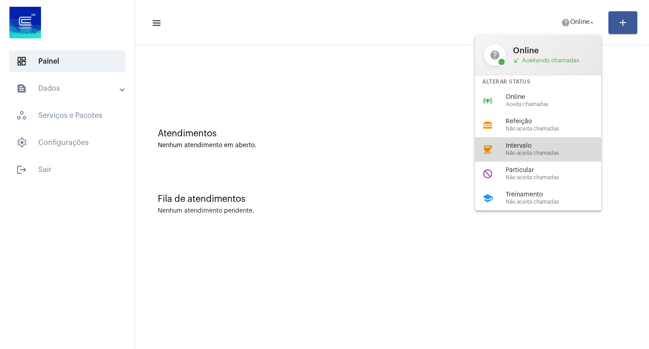
click at [518, 138] on div "coffee Intervalo Não aceita chamadas" at bounding box center [545, 149] width 141 height 24
